Goal: Information Seeking & Learning: Learn about a topic

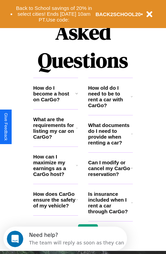
scroll to position [828, 0]
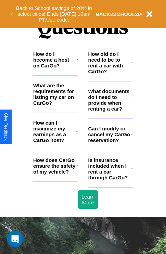
click at [77, 134] on icon at bounding box center [77, 130] width 2 height 5
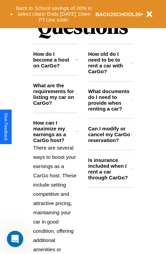
click at [110, 111] on h3 "What documents do I need to provide when renting a car?" at bounding box center [109, 99] width 43 height 23
click at [110, 179] on h3 "Is insurance included when I rent a car through CarGo?" at bounding box center [109, 168] width 43 height 23
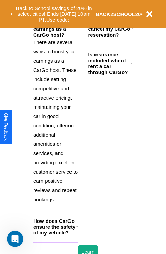
click at [55, 235] on h3 "How does CarGo ensure the safety of my vehicle?" at bounding box center [54, 226] width 43 height 17
click at [132, 66] on icon at bounding box center [132, 62] width 2 height 5
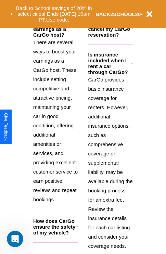
click at [77, 1] on div "Back to School savings of 20% in select cities! Ends [DATE] 10am PT. Use code: …" at bounding box center [83, 14] width 166 height 28
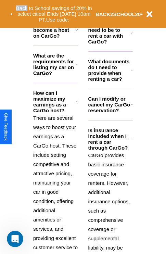
scroll to position [857, 0]
